Goal: Find specific page/section

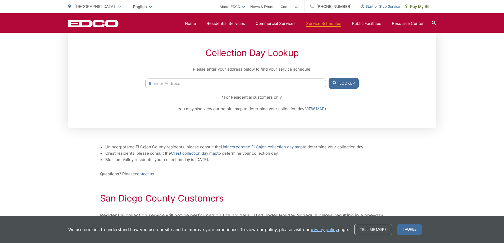
scroll to position [53, 0]
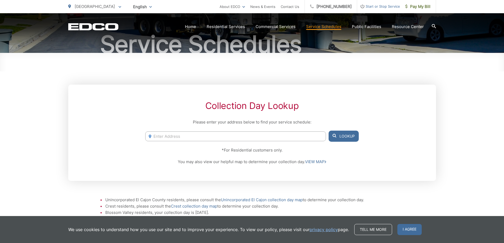
click at [159, 141] on input "Enter Address" at bounding box center [235, 136] width 180 height 10
click at [182, 138] on input "2404 Suncrest" at bounding box center [235, 136] width 180 height 10
type input "2404 Suncrest Blvd, El Cajon, CA"
click at [342, 136] on button "Lookup" at bounding box center [343, 136] width 30 height 11
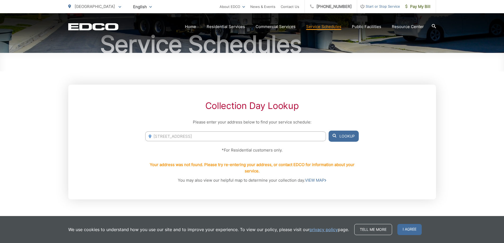
click at [345, 136] on button "Lookup" at bounding box center [343, 136] width 30 height 11
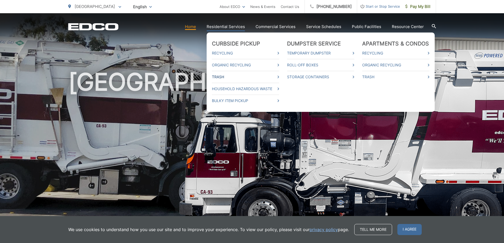
click at [231, 76] on link "Trash" at bounding box center [245, 77] width 67 height 6
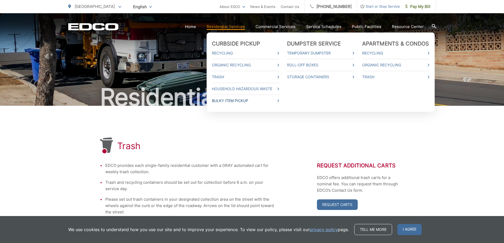
click at [222, 104] on link "Bulky Item Pickup" at bounding box center [245, 101] width 67 height 6
